Goal: Check status: Check status

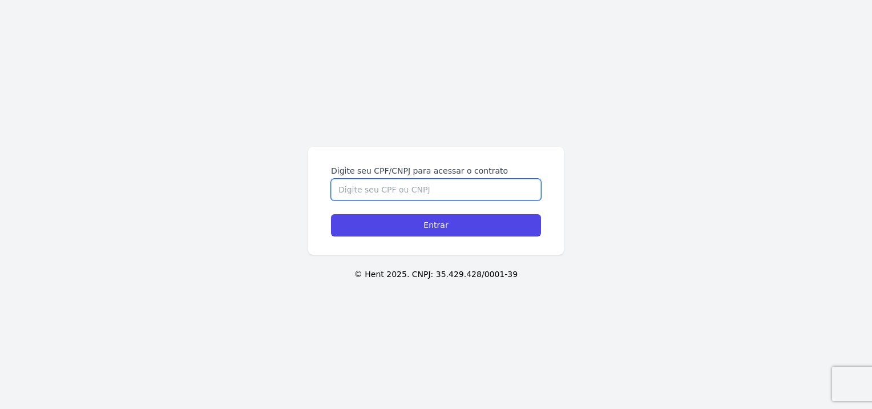
click at [430, 196] on input "Digite seu CPF/CNPJ para acessar o contrato" at bounding box center [436, 190] width 210 height 22
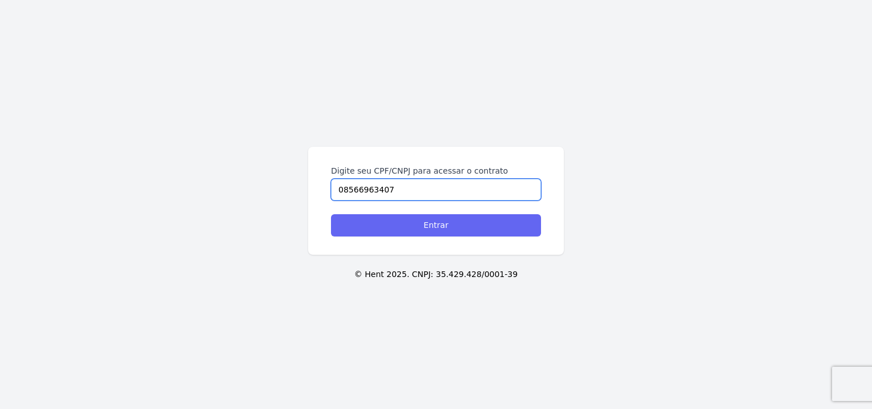
type input "08566963407"
click at [431, 228] on input "Entrar" at bounding box center [436, 225] width 210 height 22
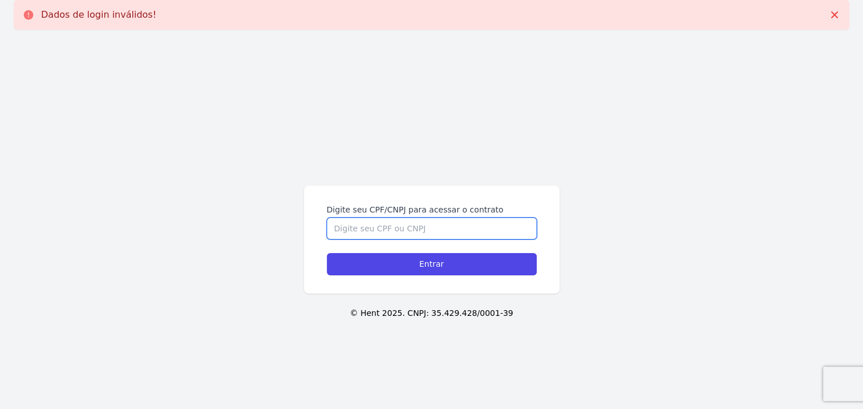
click at [409, 228] on input "Digite seu CPF/CNPJ para acessar o contrato" at bounding box center [432, 228] width 210 height 22
type input "08566963407"
click at [327, 253] on input "Entrar" at bounding box center [432, 264] width 210 height 22
